Goal: Find specific page/section: Find specific page/section

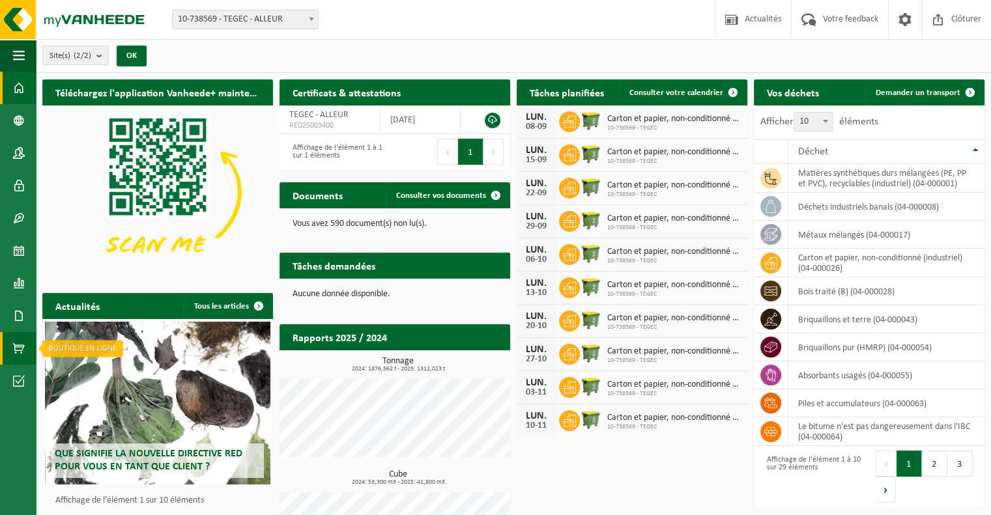
click at [29, 343] on link "Boutique en ligne" at bounding box center [18, 348] width 36 height 33
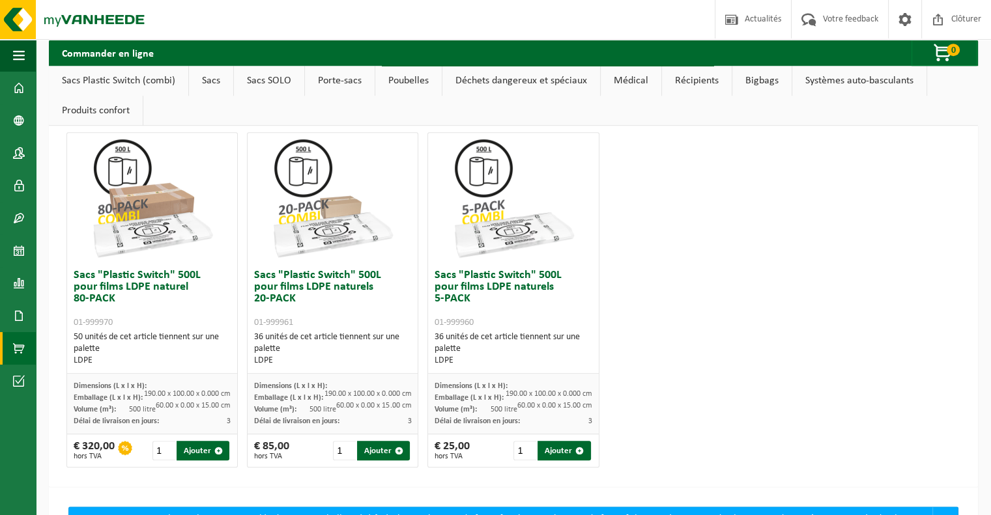
scroll to position [391, 0]
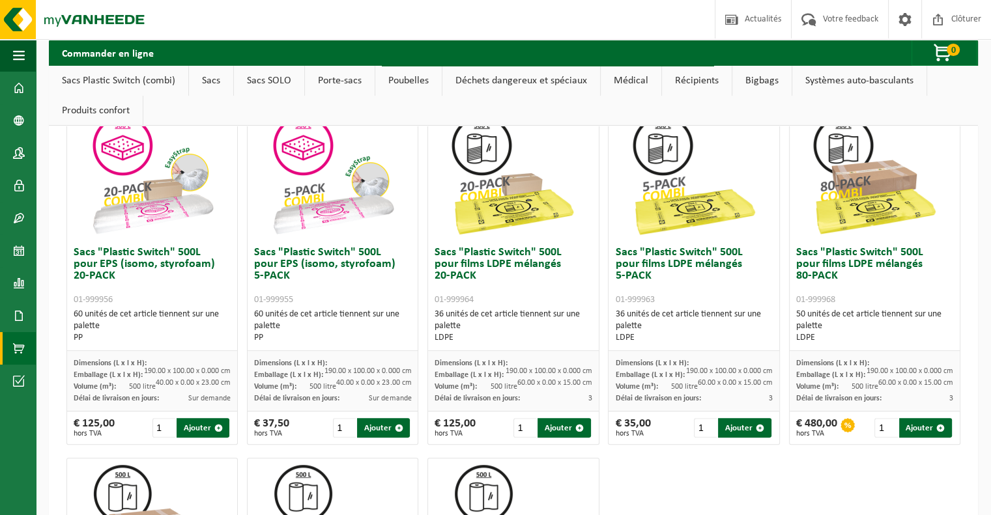
click at [346, 81] on link "Porte-sacs" at bounding box center [340, 81] width 70 height 30
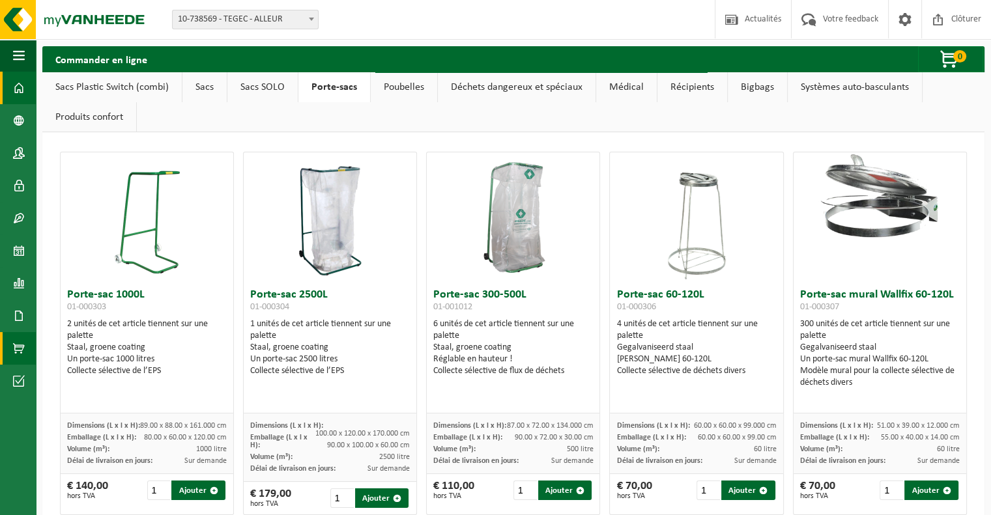
click at [18, 85] on span at bounding box center [19, 88] width 12 height 33
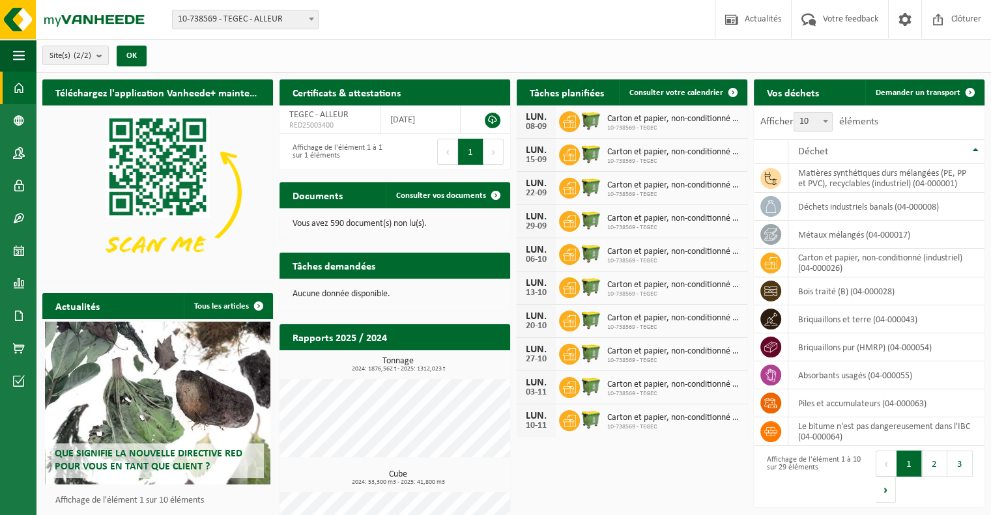
click at [24, 93] on span at bounding box center [19, 88] width 12 height 33
